Goal: Transaction & Acquisition: Purchase product/service

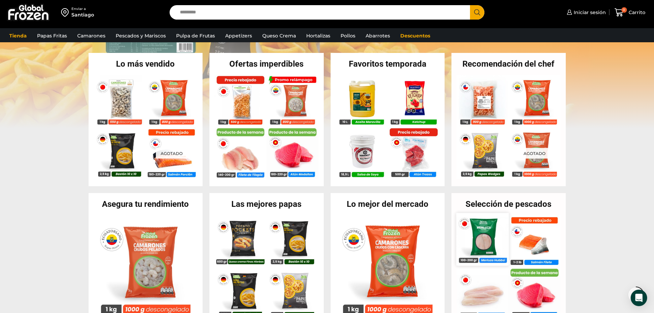
scroll to position [137, 0]
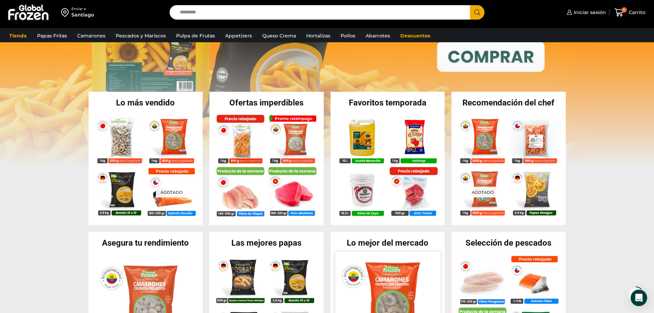
scroll to position [103, 0]
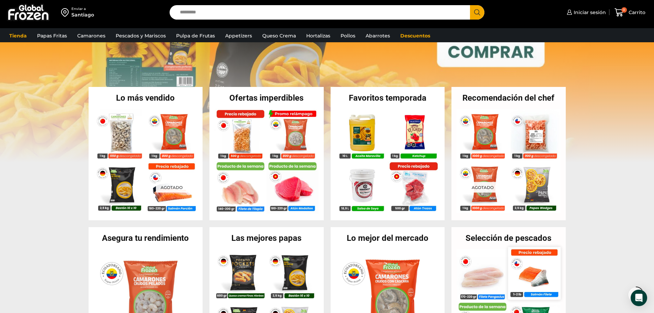
drag, startPoint x: 509, startPoint y: 268, endPoint x: 518, endPoint y: 269, distance: 9.3
click at [509, 268] on div "En stock Filetes de Pangasius de 170 a 220 gr – Bronze – Caja 10 kg $ 2.409 Agr…" at bounding box center [509, 301] width 104 height 105
click at [520, 269] on img at bounding box center [535, 273] width 52 height 52
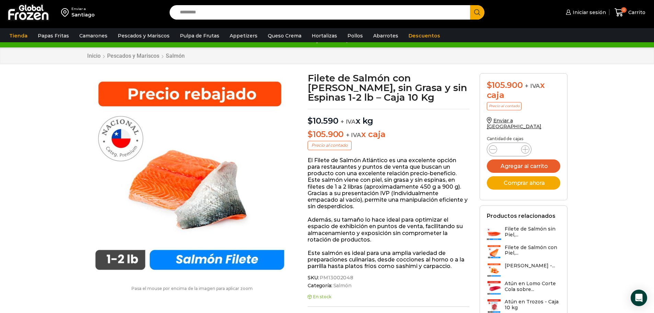
scroll to position [0, 0]
